Goal: Information Seeking & Learning: Learn about a topic

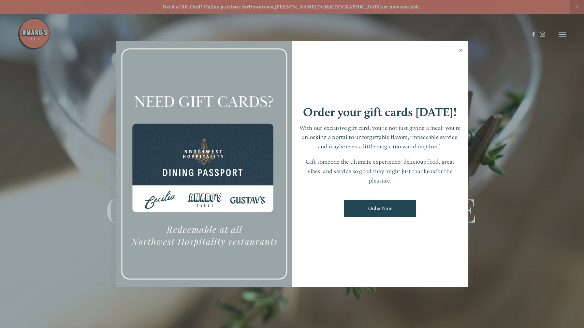
click at [463, 50] on link "Close" at bounding box center [460, 51] width 13 height 18
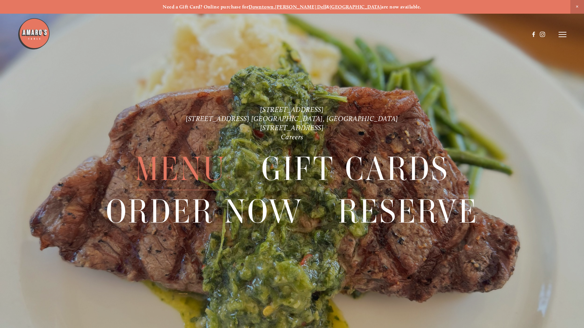
click at [184, 174] on span "Menu" at bounding box center [180, 169] width 91 height 42
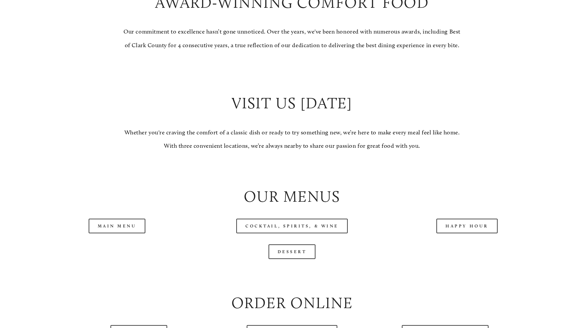
scroll to position [574, 0]
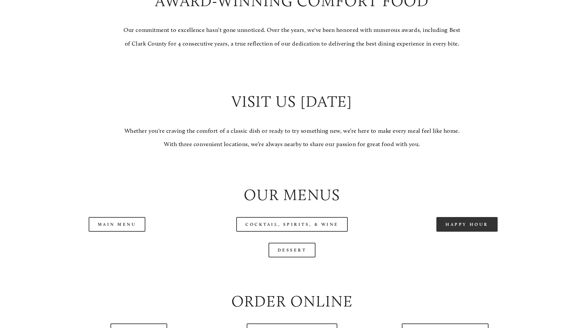
click at [462, 232] on link "Happy Hour" at bounding box center [466, 224] width 61 height 15
